Goal: Communication & Community: Participate in discussion

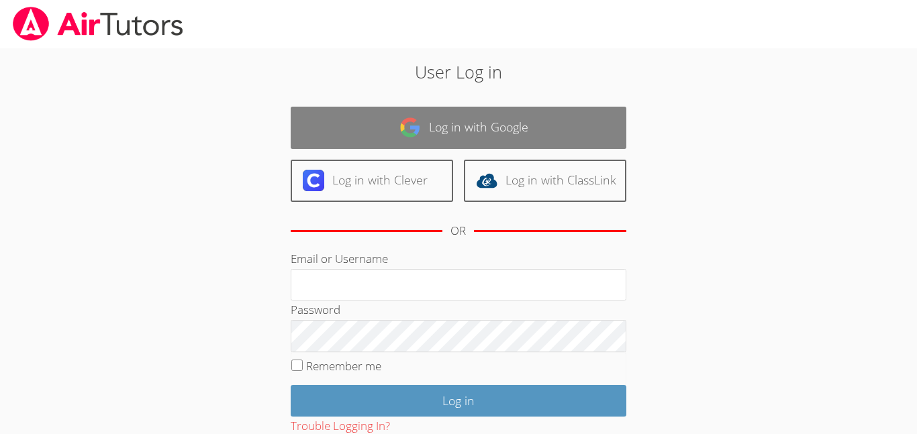
click at [499, 128] on link "Log in with Google" at bounding box center [459, 128] width 336 height 42
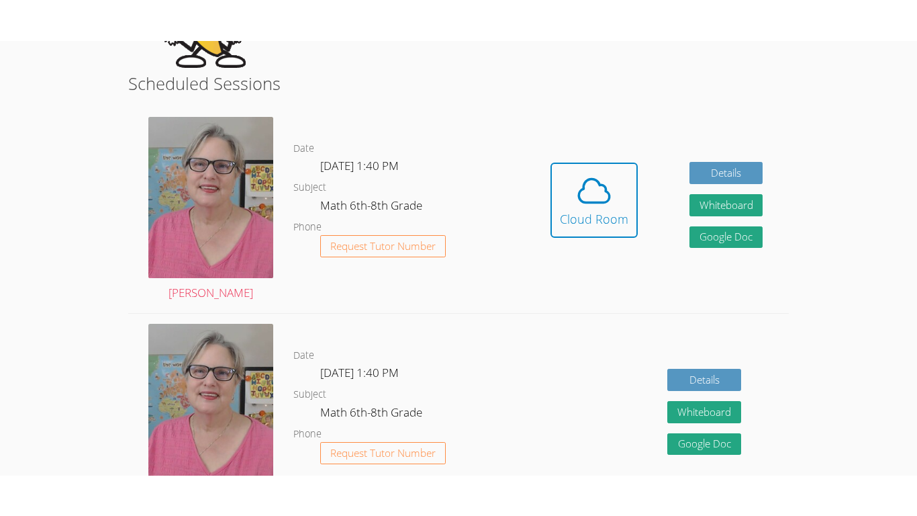
scroll to position [324, 0]
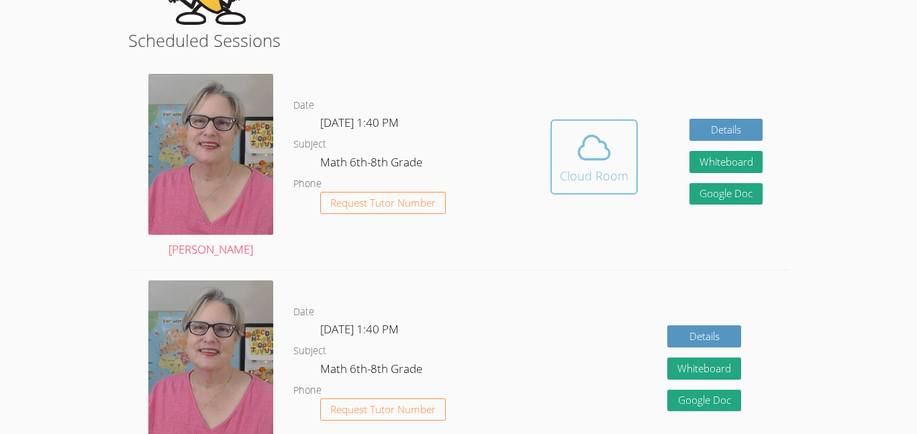
click at [595, 183] on div "Cloud Room" at bounding box center [594, 175] width 68 height 19
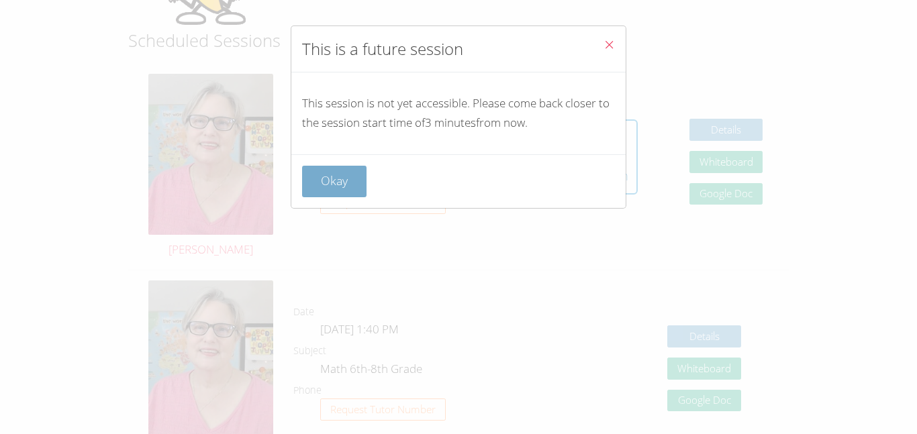
click at [357, 173] on button "Okay" at bounding box center [334, 182] width 64 height 32
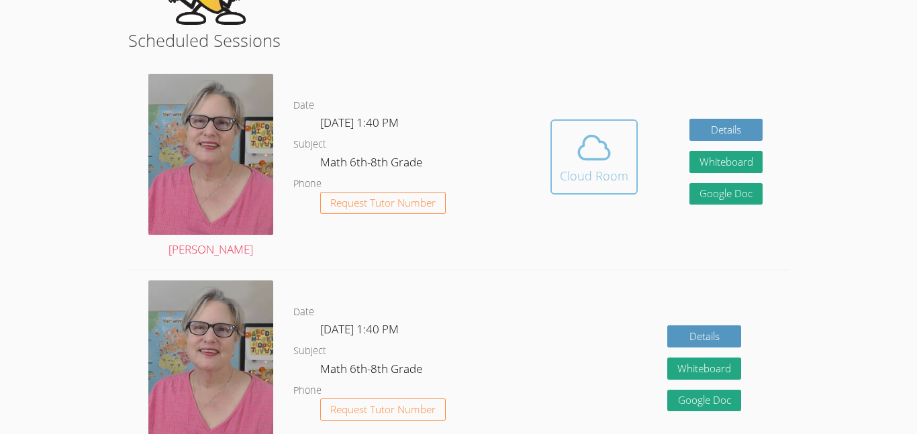
click at [568, 149] on span at bounding box center [594, 148] width 68 height 38
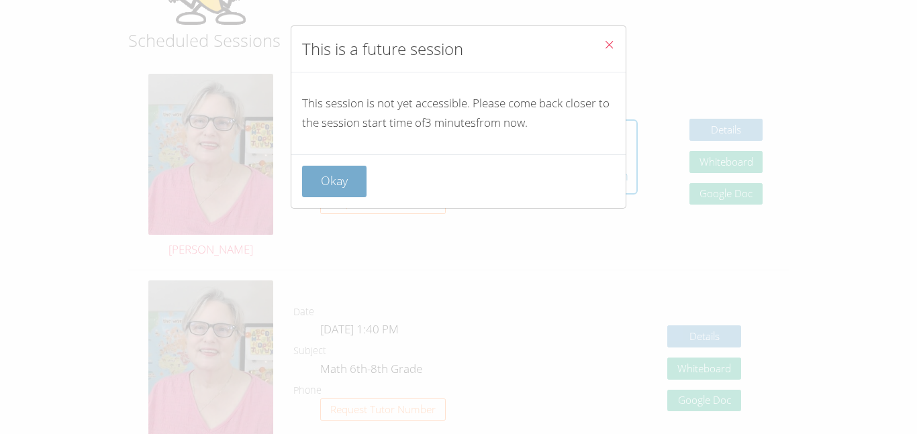
click at [349, 187] on button "Okay" at bounding box center [334, 182] width 64 height 32
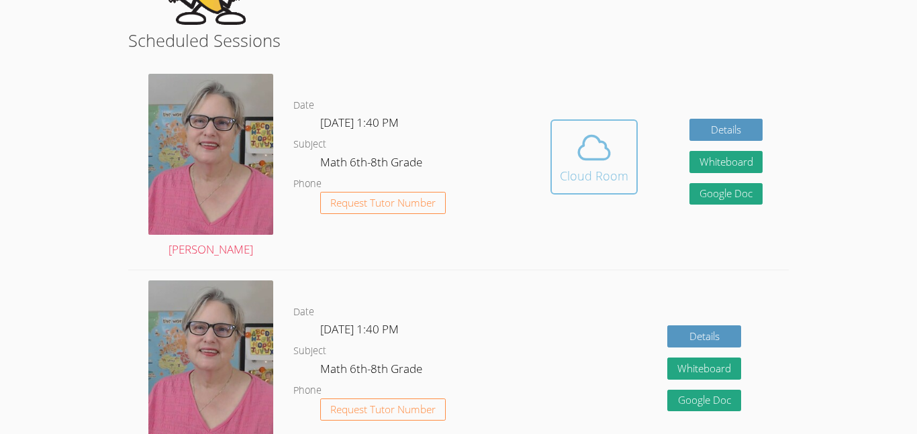
click at [556, 151] on button "Cloud Room" at bounding box center [593, 156] width 87 height 75
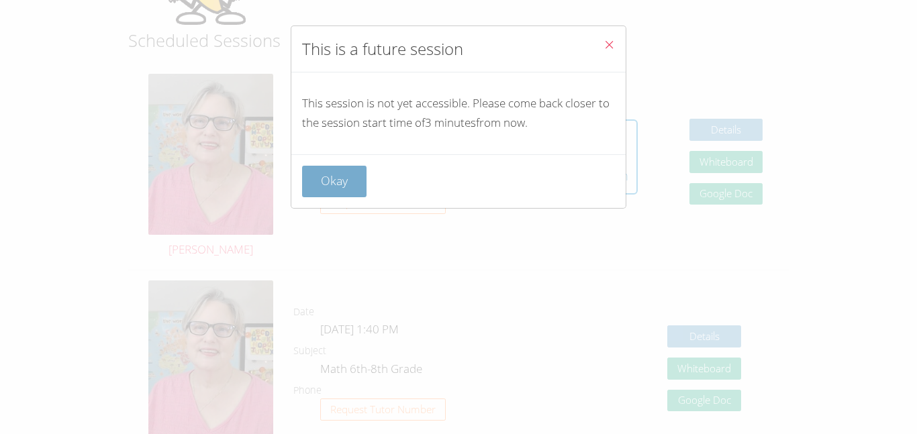
click at [357, 180] on button "Okay" at bounding box center [334, 182] width 64 height 32
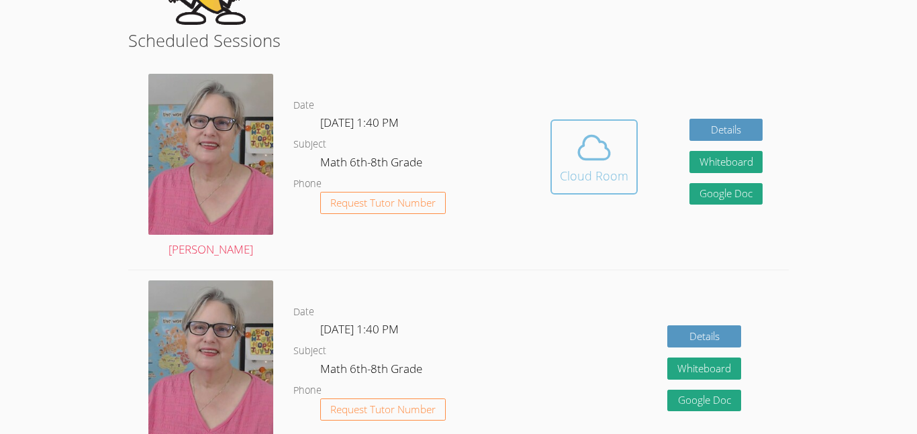
click at [605, 125] on button "Cloud Room" at bounding box center [593, 156] width 87 height 75
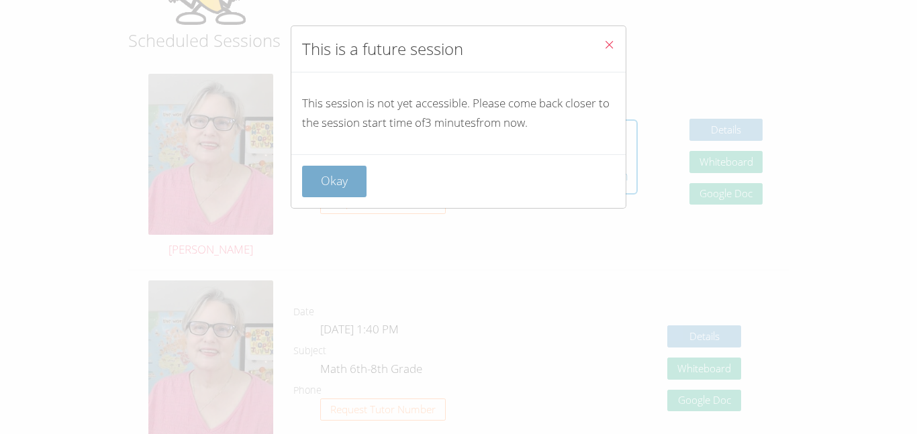
click at [316, 177] on button "Okay" at bounding box center [334, 182] width 64 height 32
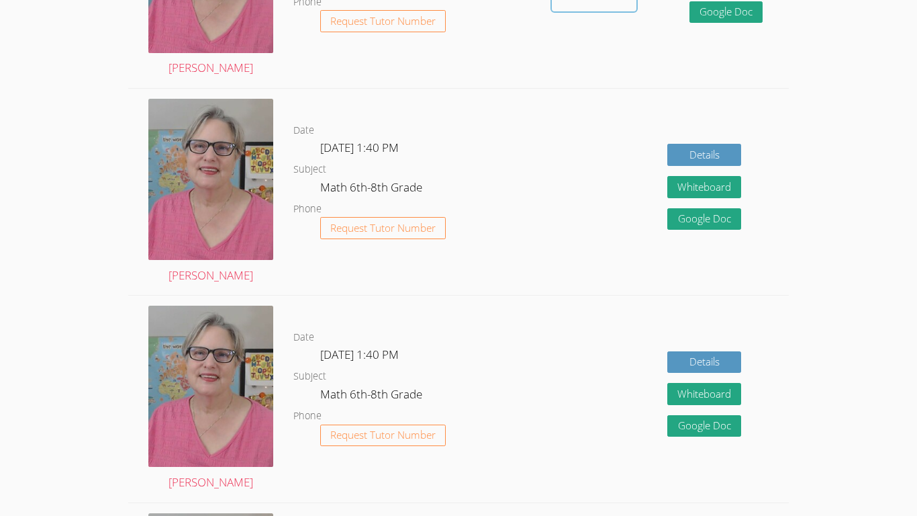
scroll to position [0, 0]
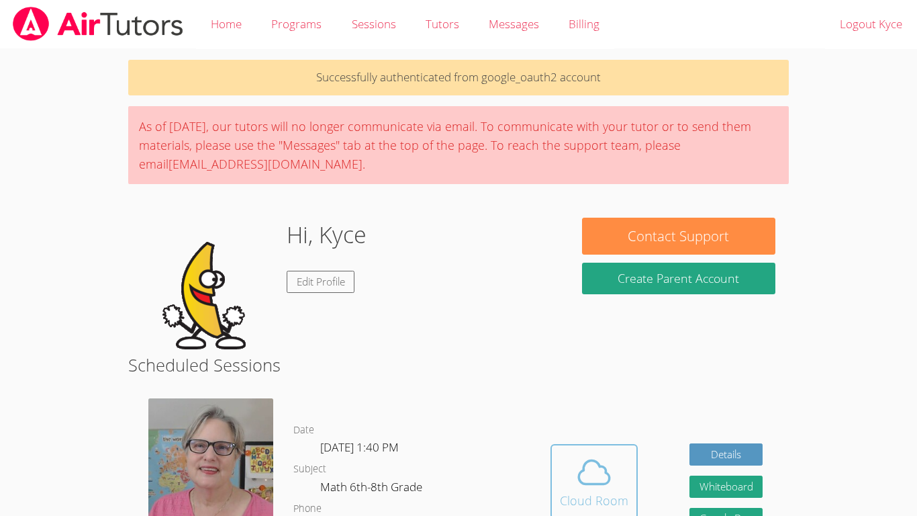
click at [569, 434] on div "Cloud Room" at bounding box center [594, 500] width 68 height 19
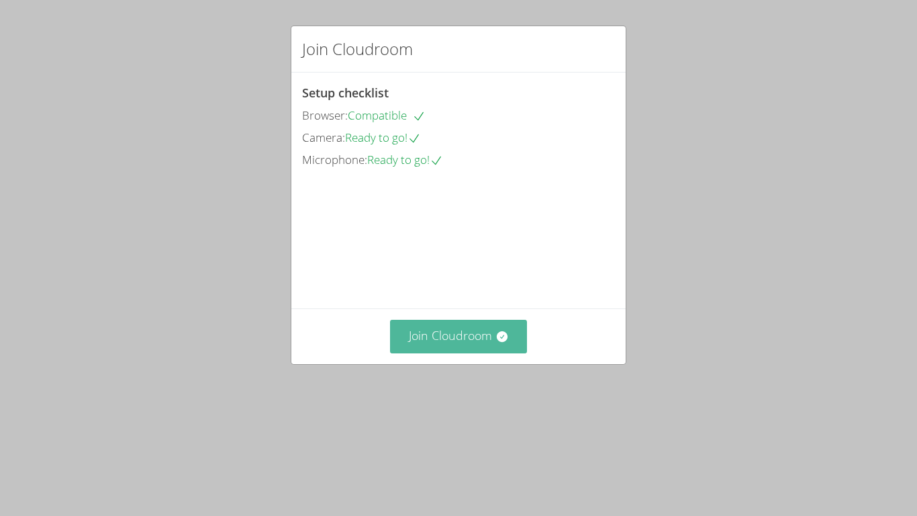
click at [450, 352] on button "Join Cloudroom" at bounding box center [459, 336] width 138 height 33
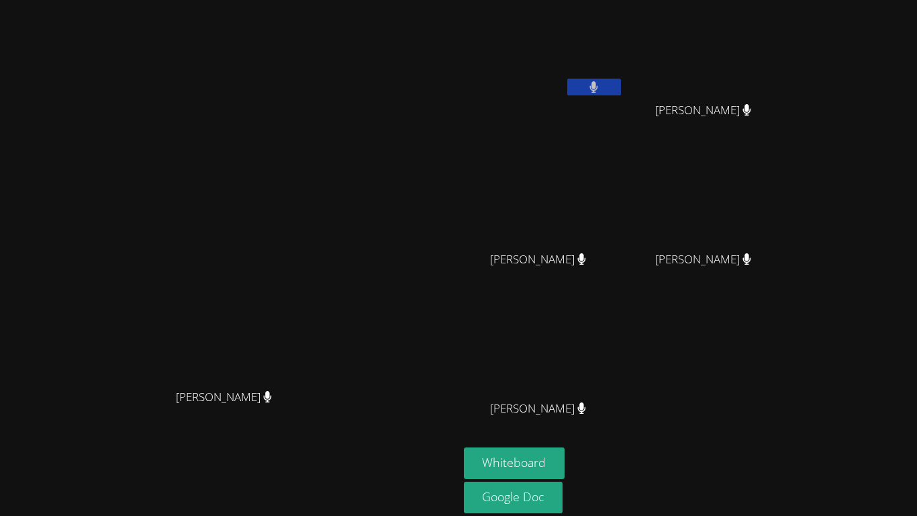
click at [330, 382] on video at bounding box center [228, 256] width 201 height 252
click at [565, 457] on button "Whiteboard" at bounding box center [514, 463] width 101 height 32
